Goal: Task Accomplishment & Management: Use online tool/utility

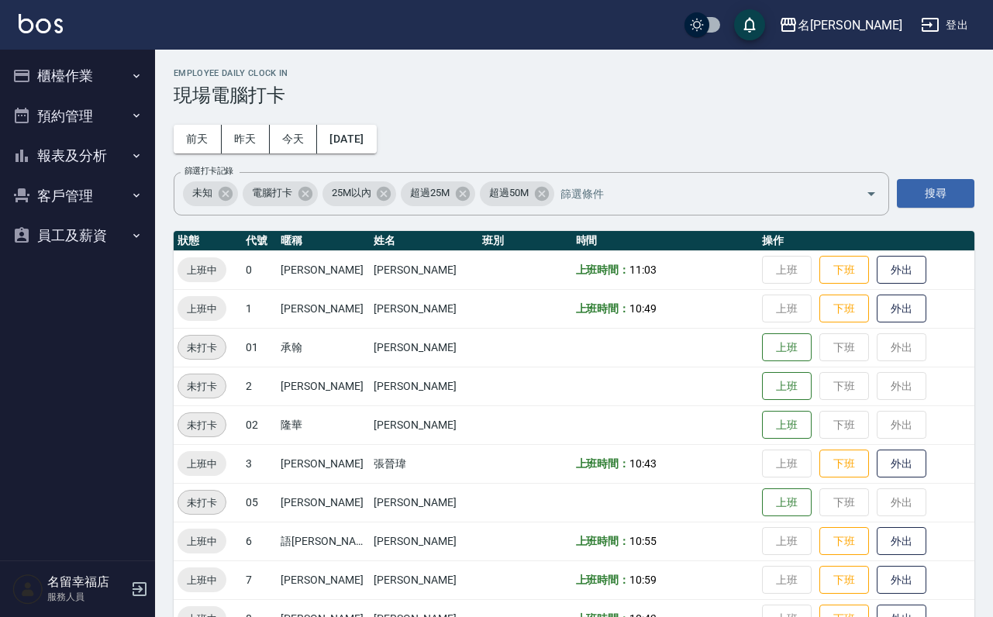
scroll to position [465, 0]
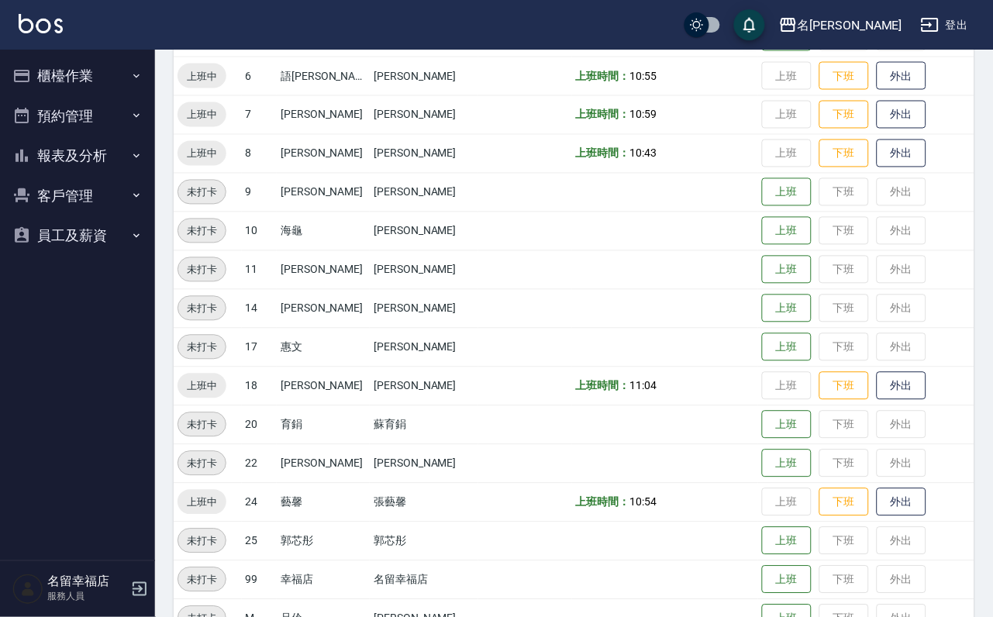
click at [57, 84] on button "櫃檯作業" at bounding box center [77, 76] width 143 height 40
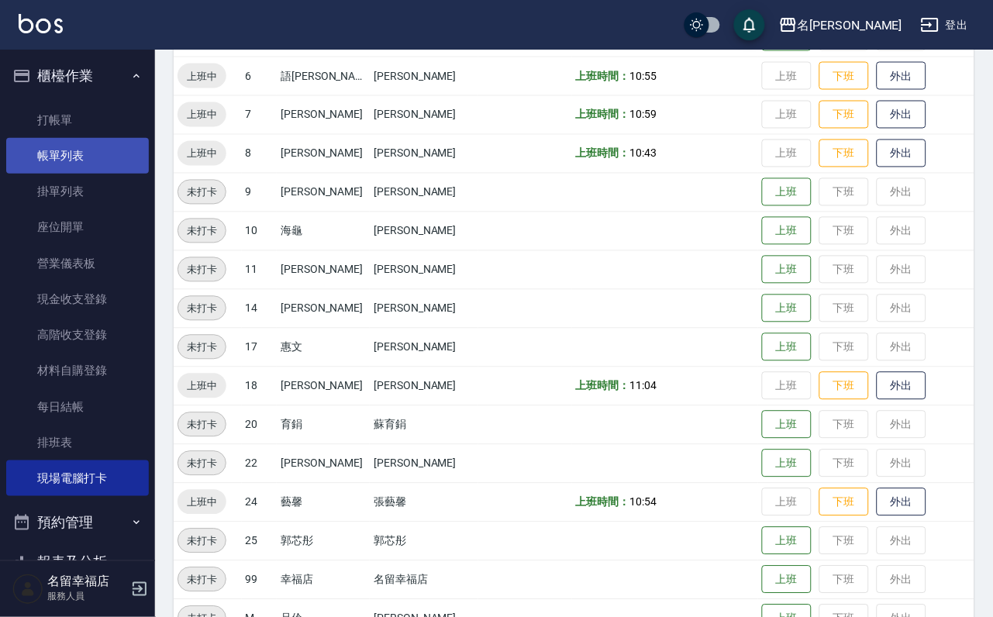
click at [93, 129] on link "打帳單" at bounding box center [77, 120] width 143 height 36
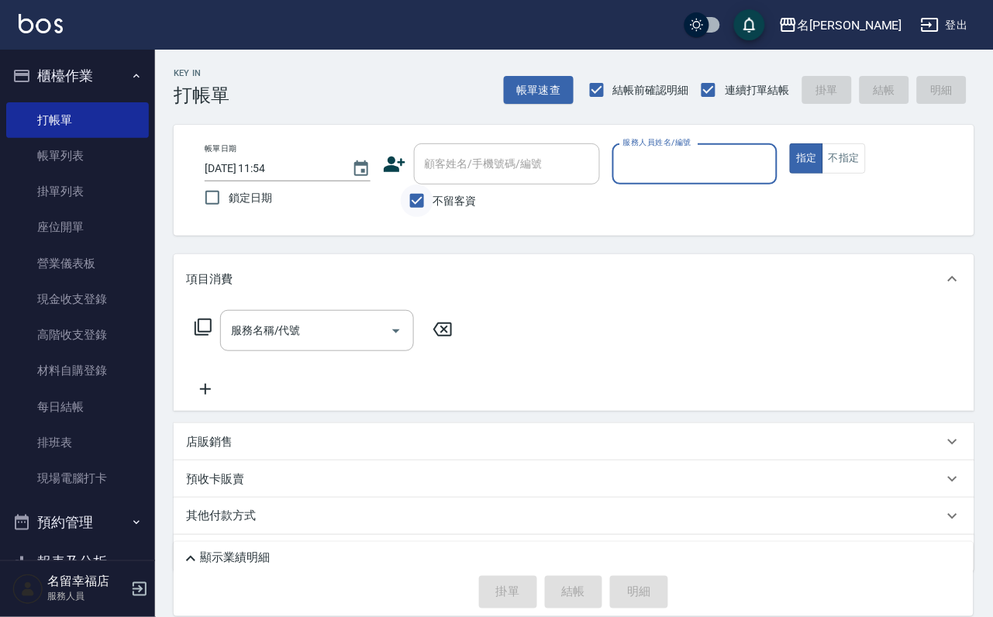
click at [431, 212] on input "不留客資" at bounding box center [417, 200] width 33 height 33
checkbox input "false"
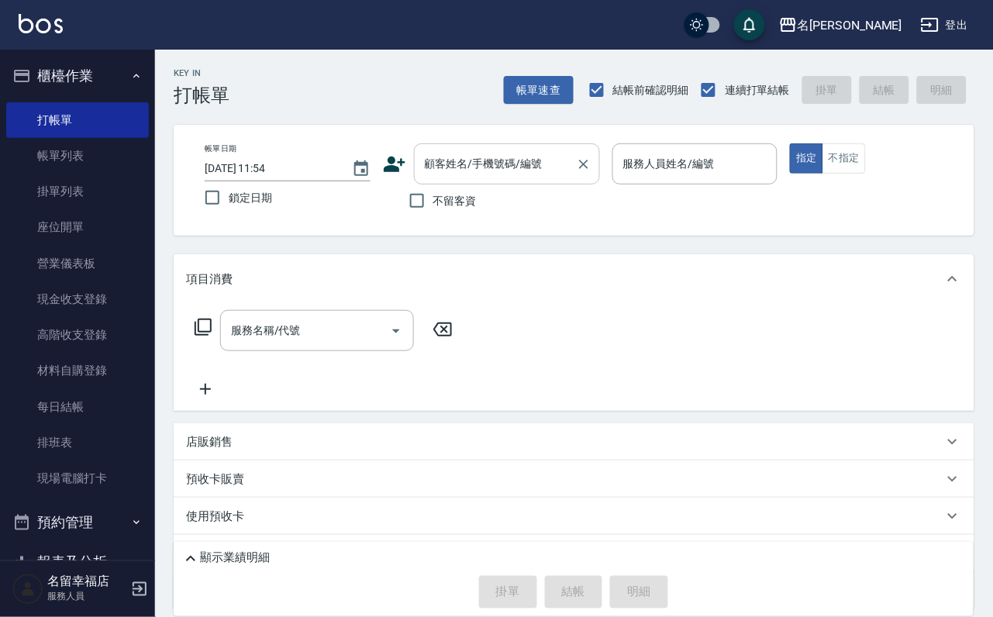
click at [476, 168] on input "顧客姓名/手機號碼/編號" at bounding box center [495, 163] width 149 height 27
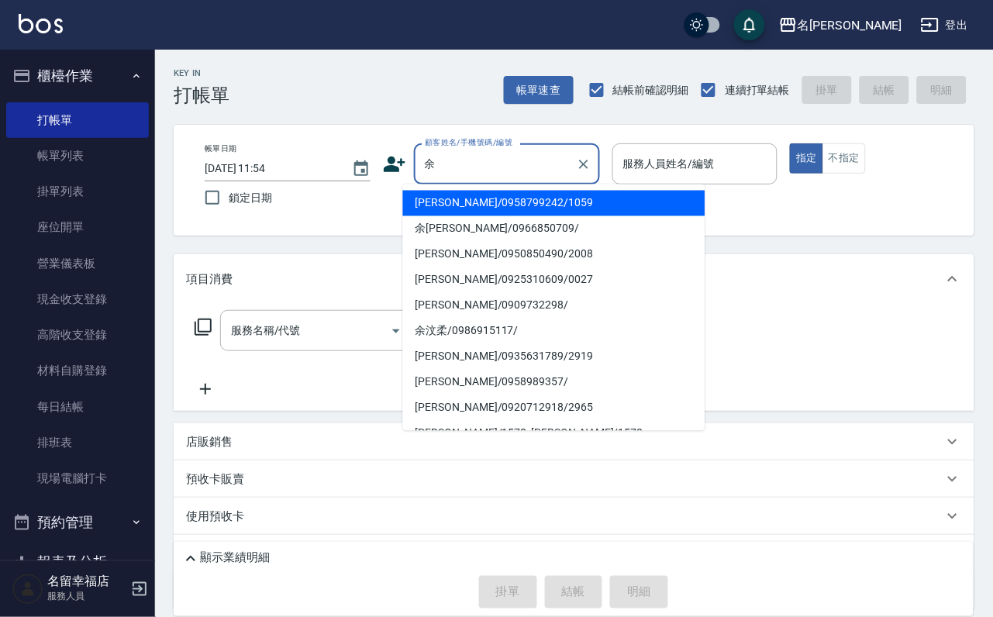
click at [508, 230] on li "余[PERSON_NAME]/0966850709/" at bounding box center [554, 229] width 302 height 26
type input "余[PERSON_NAME]/0966850709/"
type input "[PERSON_NAME]-8"
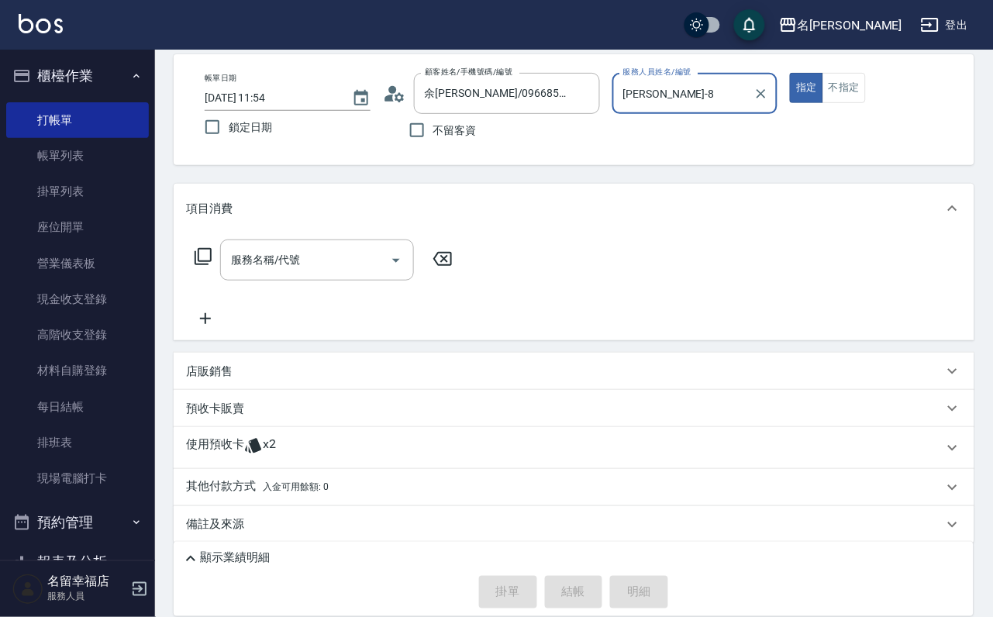
scroll to position [145, 0]
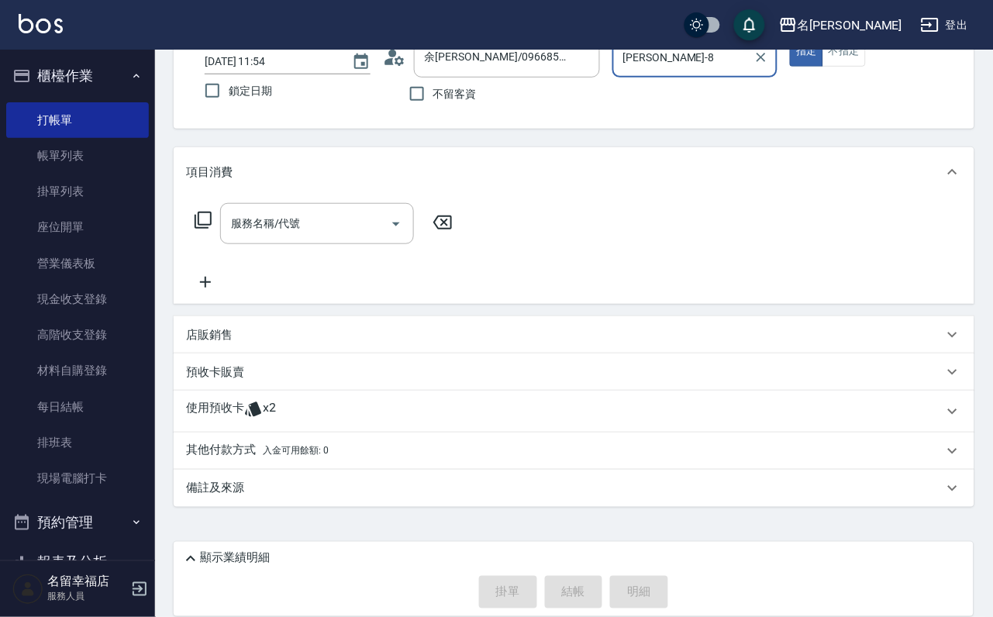
click at [314, 404] on div "使用預收卡 x2" at bounding box center [564, 411] width 757 height 23
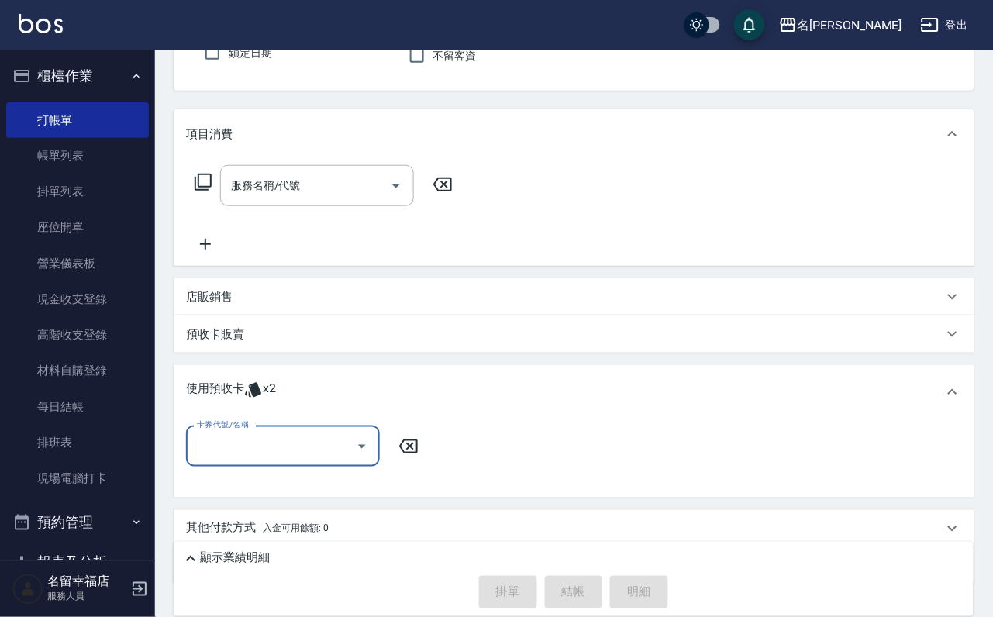
scroll to position [0, 0]
drag, startPoint x: 357, startPoint y: 487, endPoint x: 366, endPoint y: 478, distance: 12.6
click at [358, 449] on icon "Open" at bounding box center [362, 447] width 8 height 4
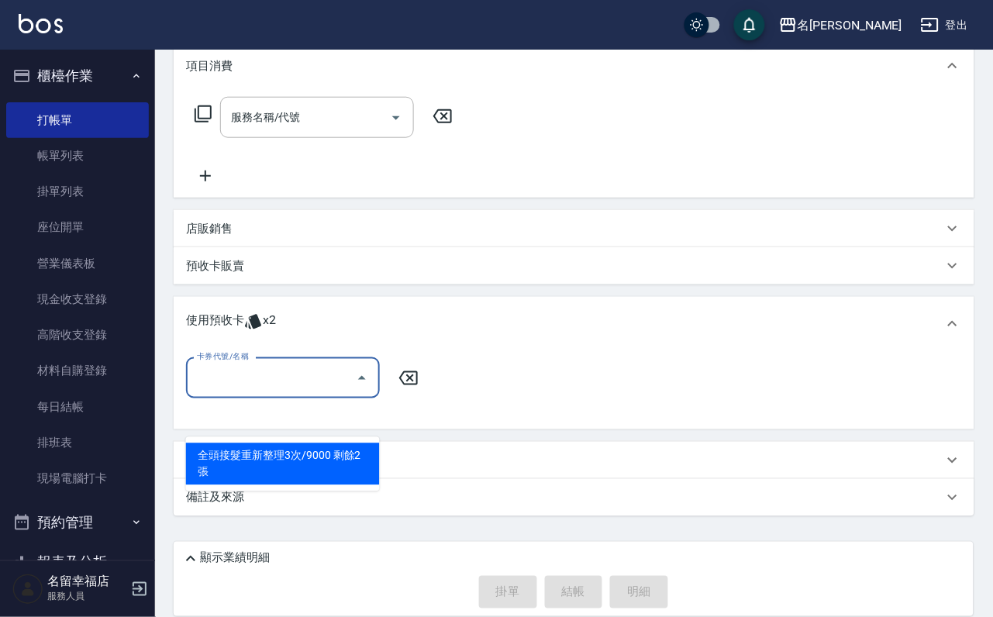
scroll to position [260, 0]
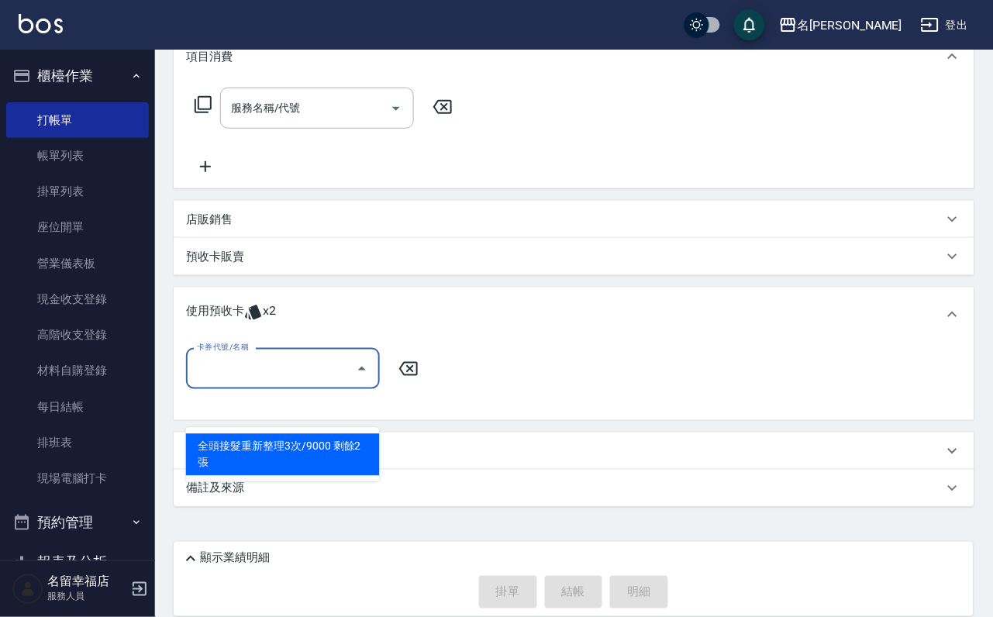
click at [346, 434] on div "全頭接髮重新整理3次/9000 剩餘2張" at bounding box center [283, 455] width 194 height 42
type input "全頭接髮重新整理3次/9000"
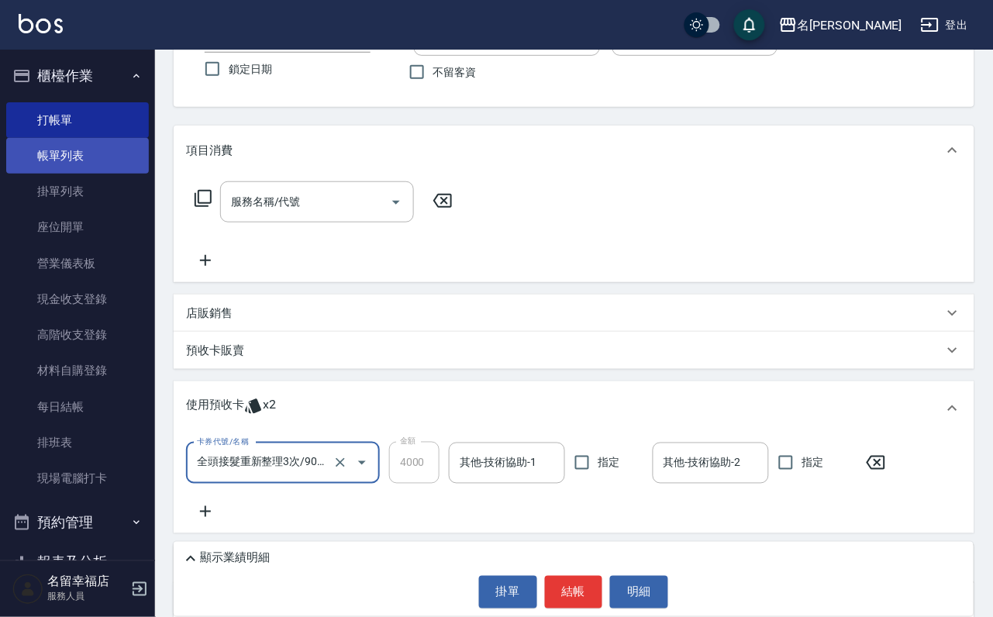
scroll to position [0, 0]
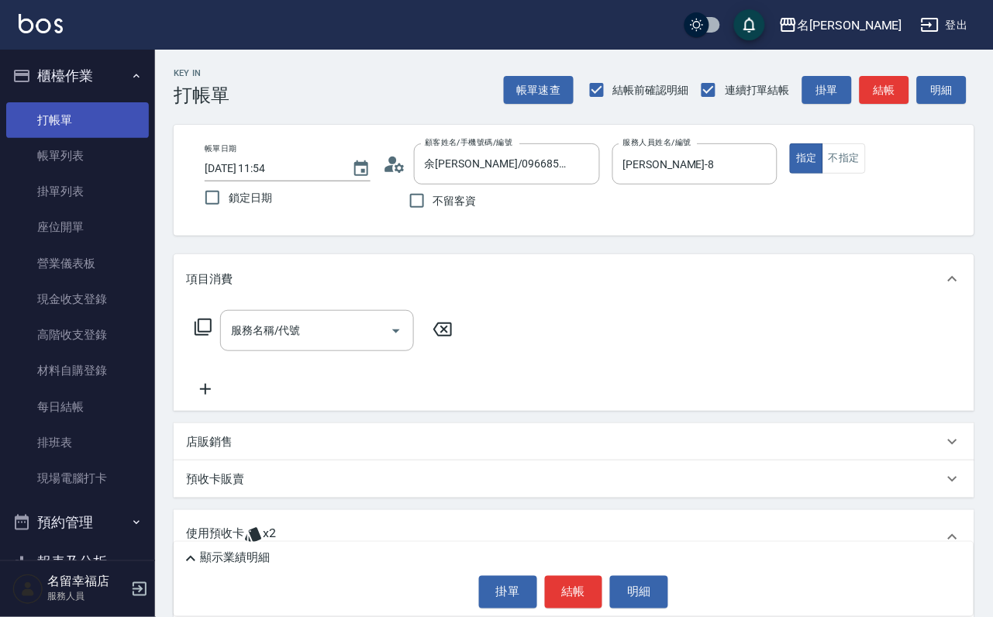
click at [97, 131] on link "打帳單" at bounding box center [77, 120] width 143 height 36
drag, startPoint x: 97, startPoint y: 131, endPoint x: 93, endPoint y: 143, distance: 13.0
click at [94, 137] on link "打帳單" at bounding box center [77, 120] width 143 height 36
